Goal: Information Seeking & Learning: Compare options

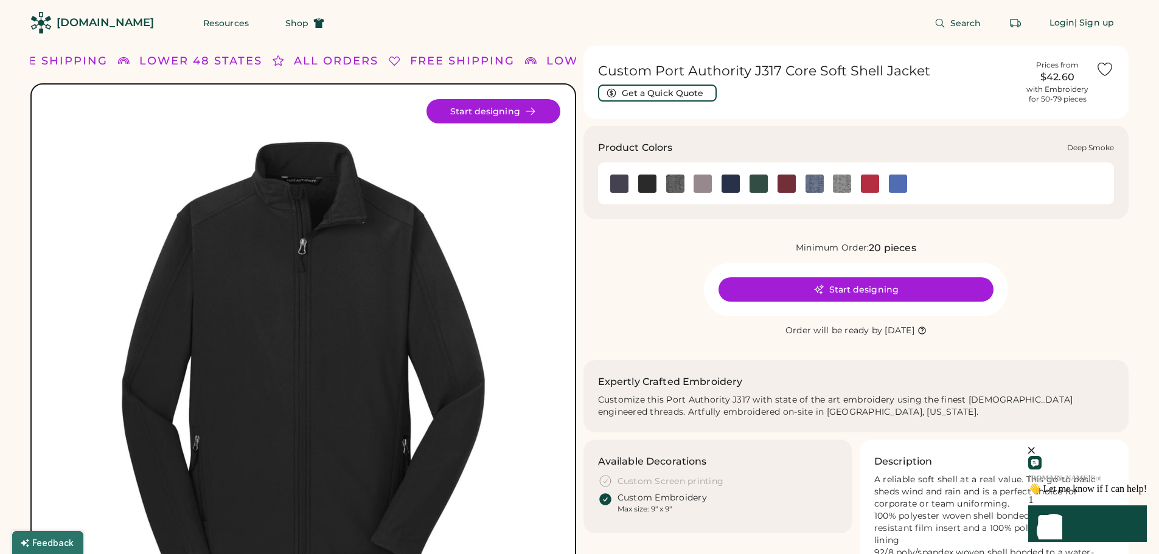
click at [708, 185] on img at bounding box center [702, 184] width 18 height 18
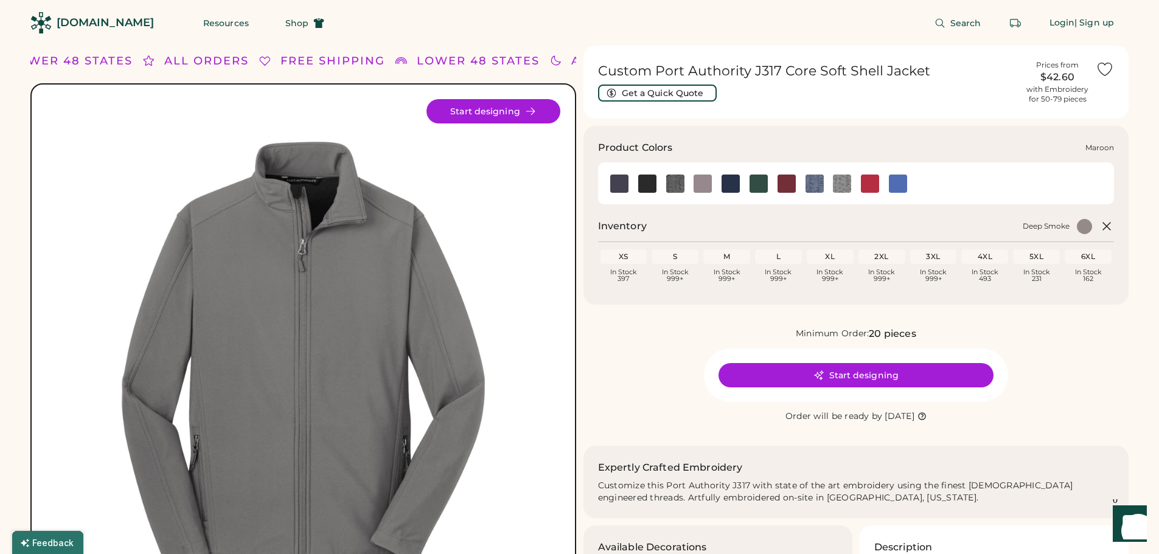
click at [784, 189] on img at bounding box center [786, 184] width 18 height 18
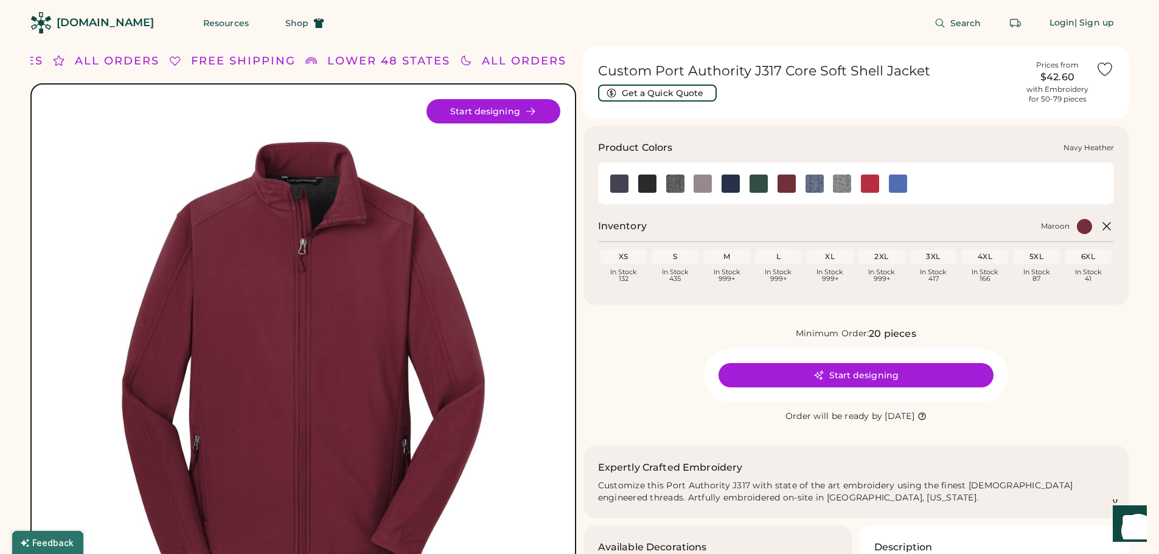
click at [811, 187] on img at bounding box center [814, 184] width 18 height 18
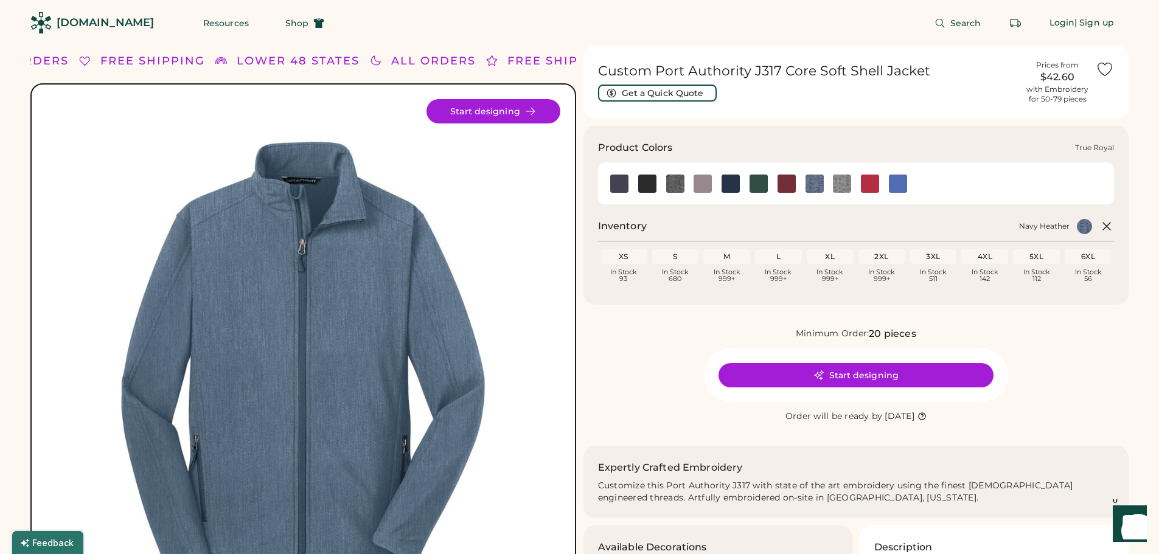
click at [898, 184] on img at bounding box center [897, 184] width 18 height 18
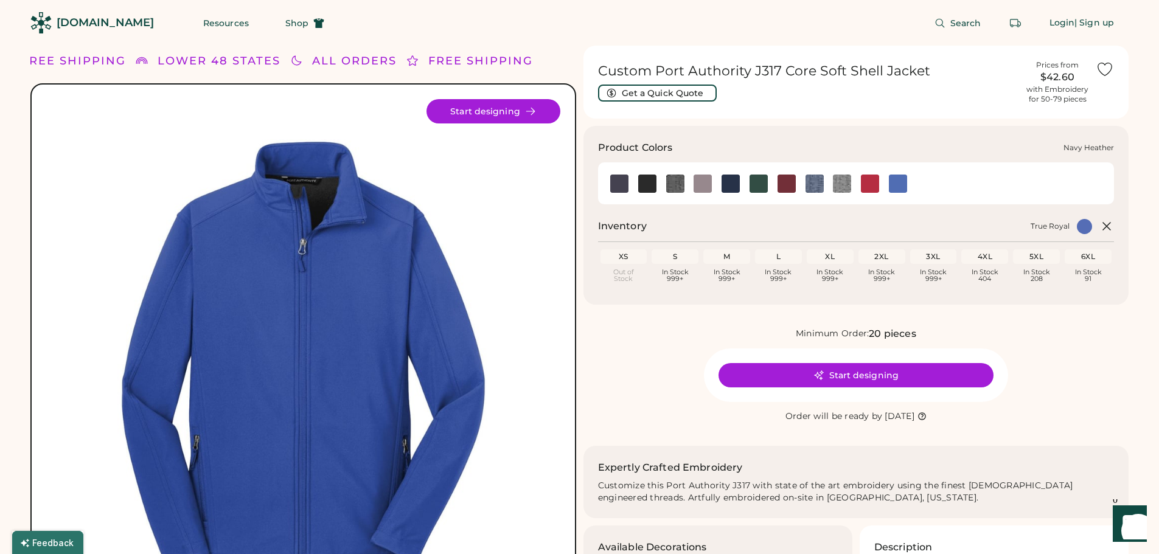
click at [817, 181] on img at bounding box center [814, 184] width 18 height 18
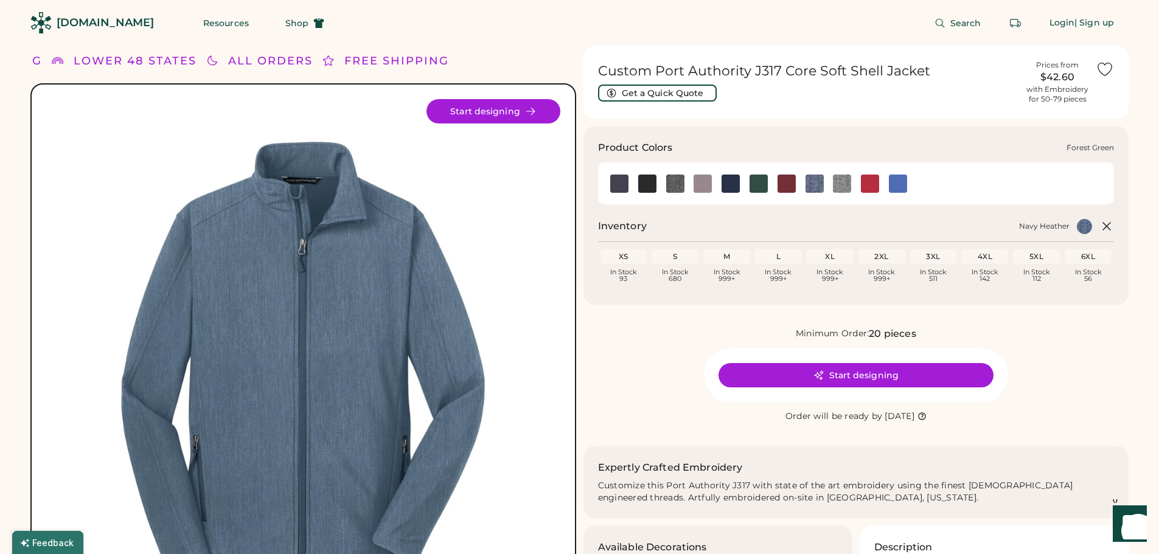
click at [750, 184] on img at bounding box center [758, 184] width 18 height 18
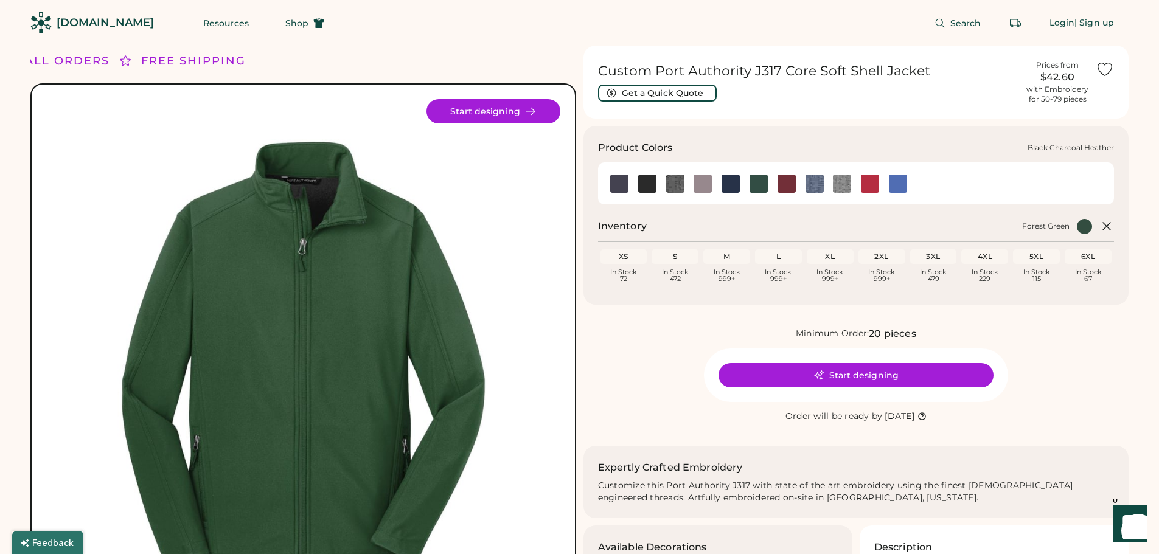
click at [674, 186] on img at bounding box center [675, 184] width 18 height 18
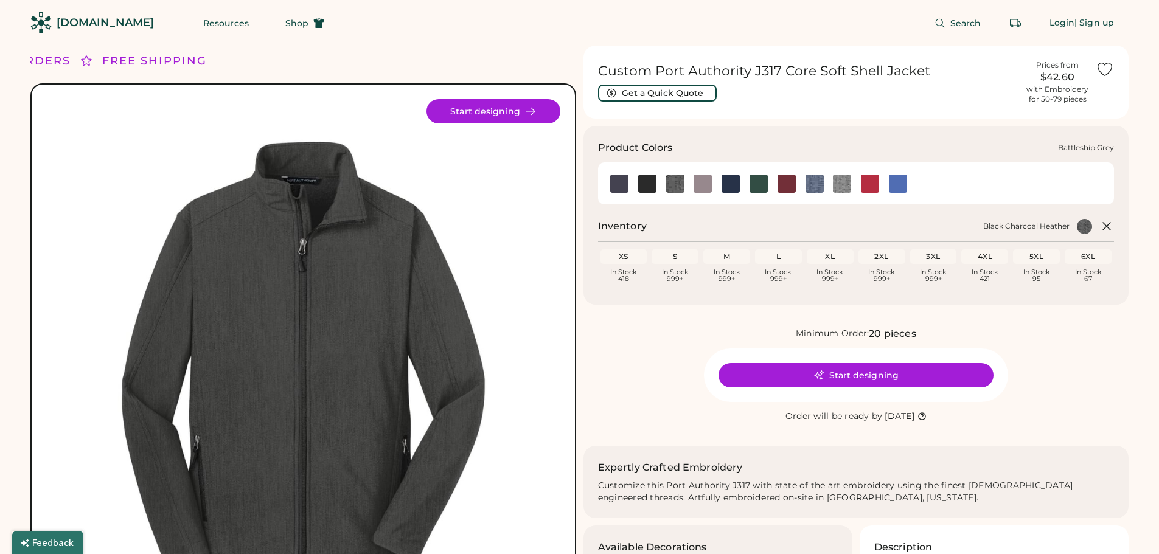
click at [620, 184] on img at bounding box center [619, 184] width 18 height 18
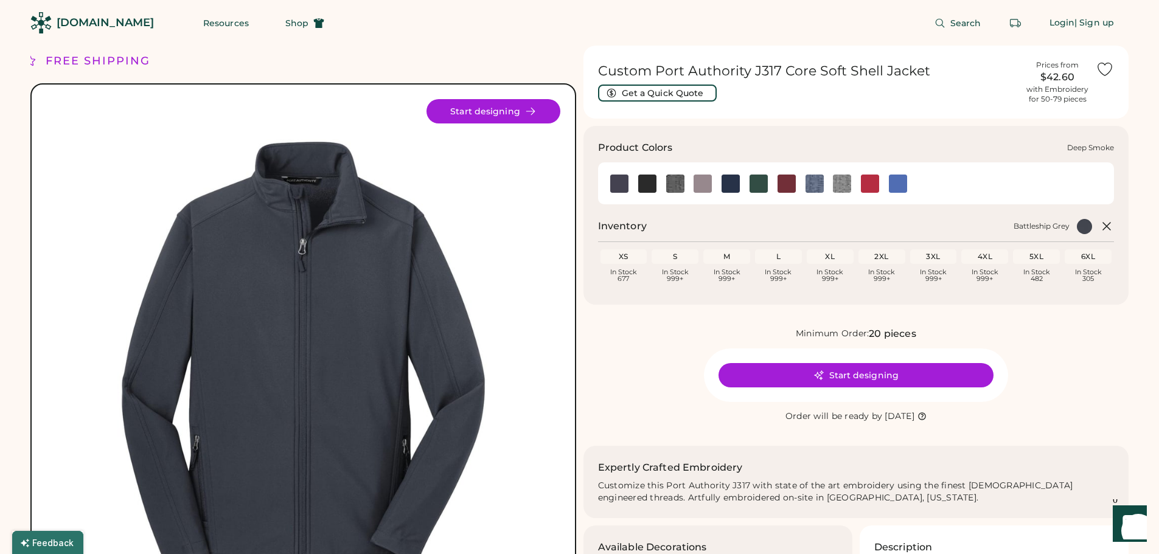
click at [700, 185] on img at bounding box center [702, 184] width 18 height 18
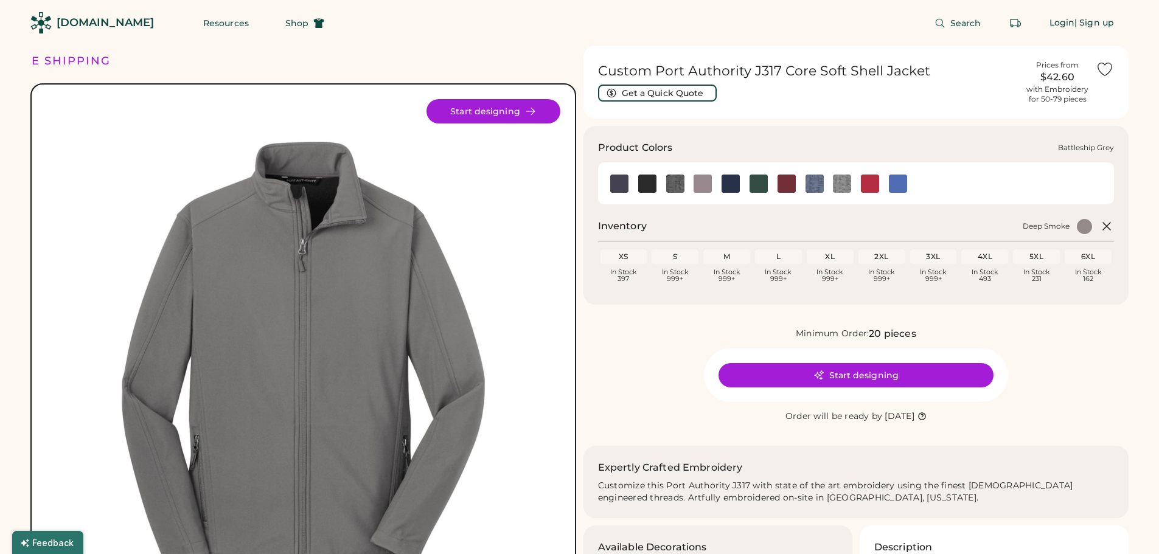
click at [619, 182] on img at bounding box center [619, 184] width 18 height 18
